Goal: Find specific page/section: Find specific page/section

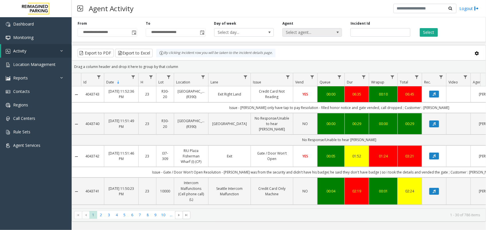
click at [325, 32] on span "Select agent..." at bounding box center [306, 32] width 47 height 8
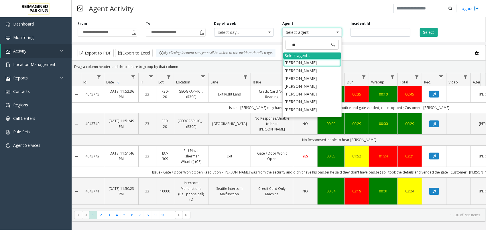
type input "***"
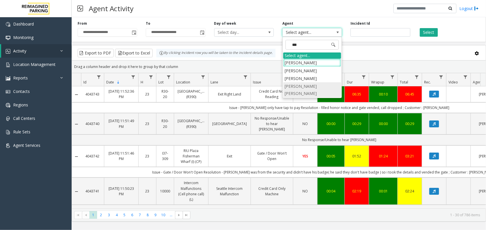
click at [324, 84] on li "[PERSON_NAME] [PERSON_NAME]" at bounding box center [312, 89] width 58 height 15
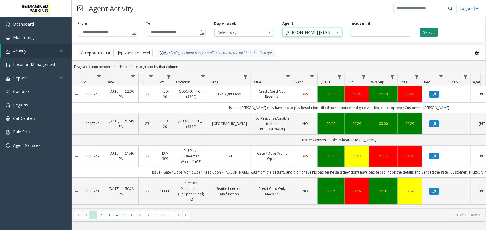
click at [431, 31] on button "Select" at bounding box center [429, 32] width 18 height 9
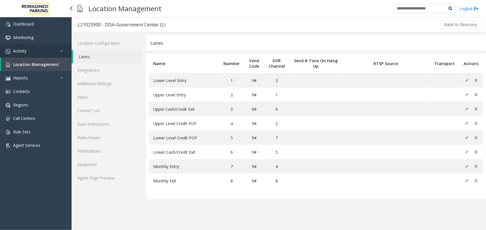
click at [39, 50] on link "Activity" at bounding box center [36, 50] width 72 height 13
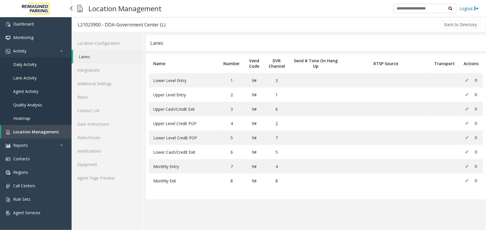
click at [34, 89] on span "Agent Activity" at bounding box center [25, 90] width 25 height 5
